Goal: Find specific page/section: Find specific page/section

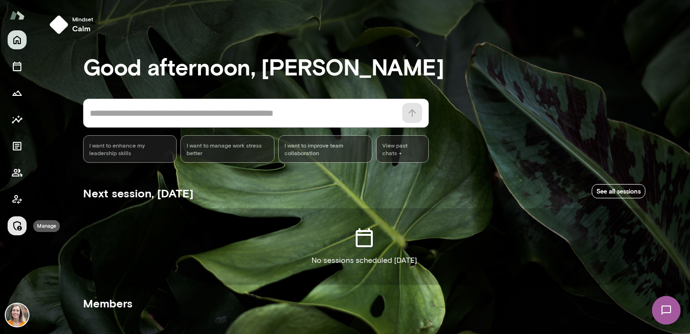
click at [17, 227] on icon "Manage" at bounding box center [16, 225] width 11 height 11
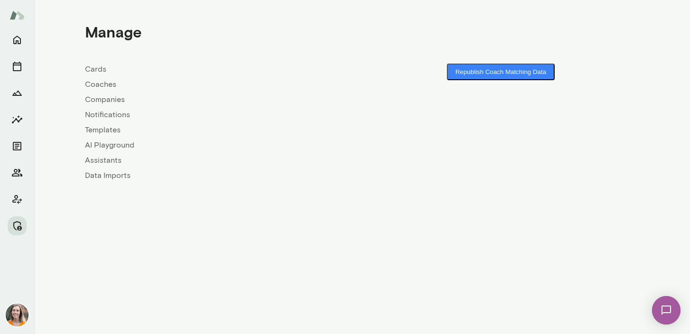
click at [102, 99] on link "Companies" at bounding box center [223, 99] width 277 height 11
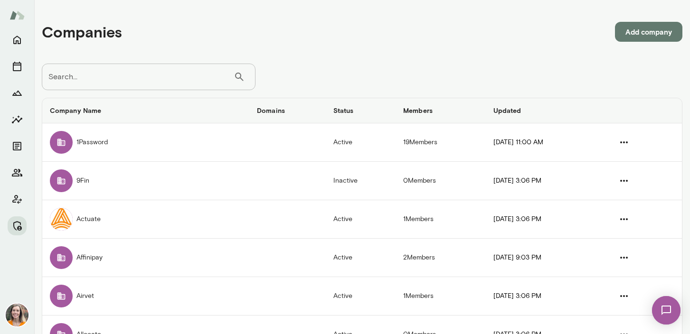
click at [102, 71] on input "Search..." at bounding box center [138, 77] width 192 height 27
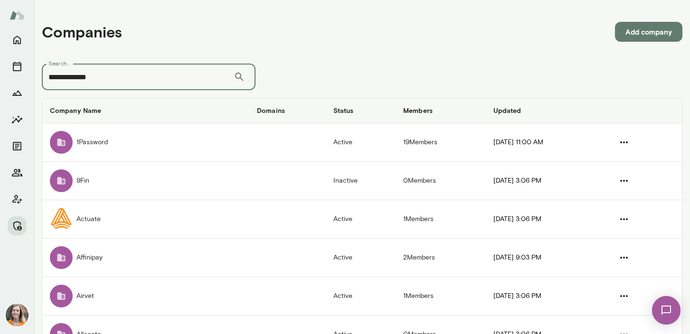
type input "**********"
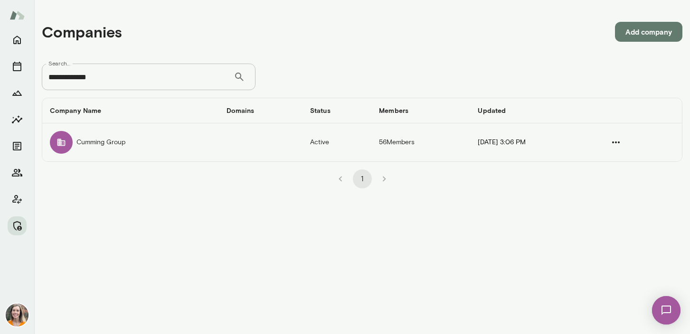
click at [107, 136] on td "Cumming Group" at bounding box center [130, 143] width 177 height 38
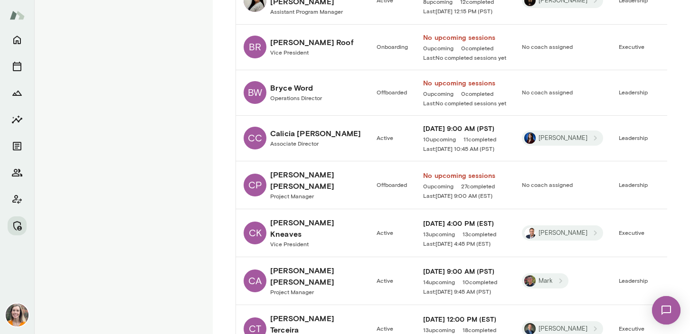
scroll to position [899, 0]
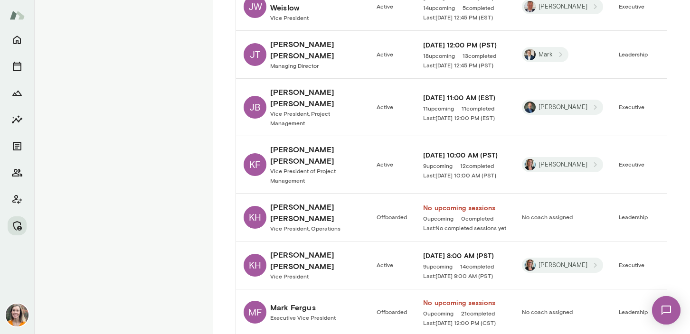
scroll to position [899, 0]
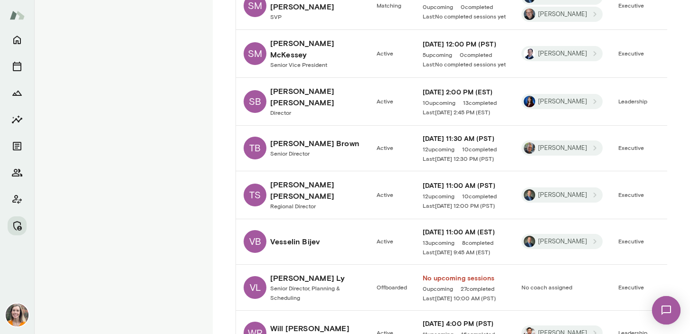
scroll to position [719, 0]
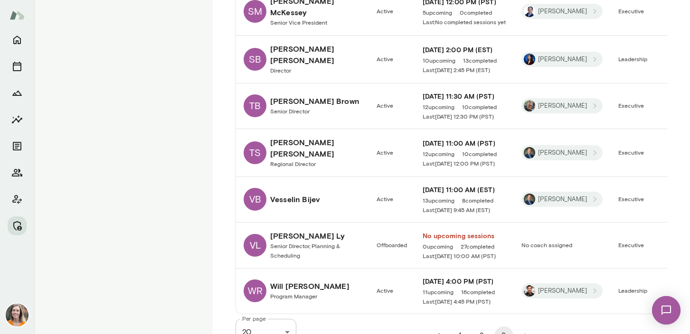
click at [481, 327] on button "2" at bounding box center [482, 336] width 19 height 19
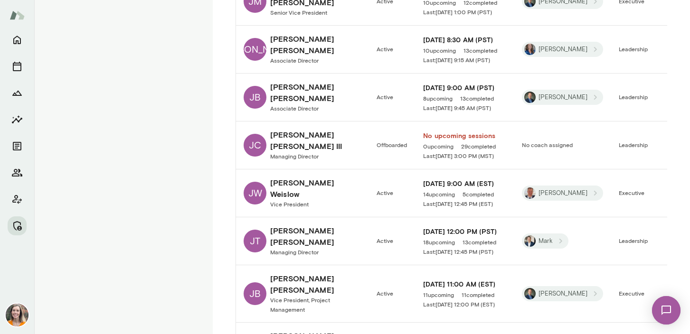
scroll to position [899, 0]
